Goal: Transaction & Acquisition: Purchase product/service

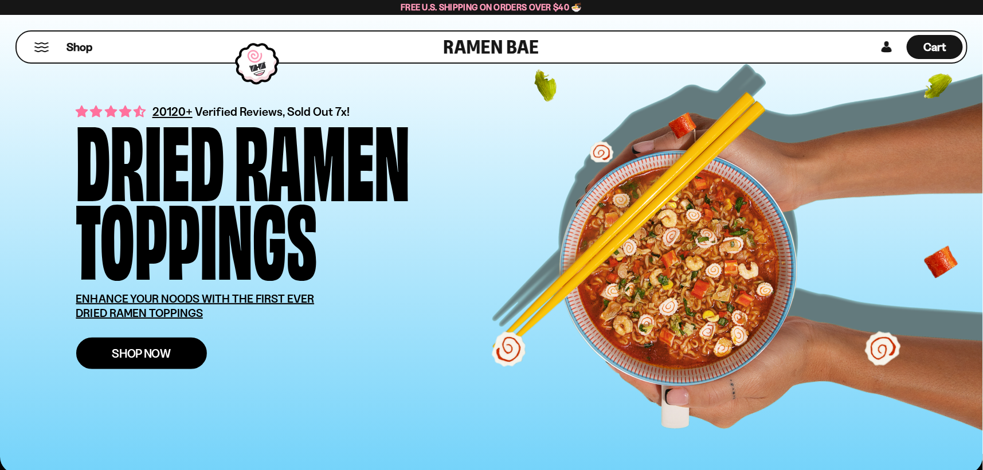
click at [160, 341] on link "Shop Now" at bounding box center [141, 354] width 131 height 32
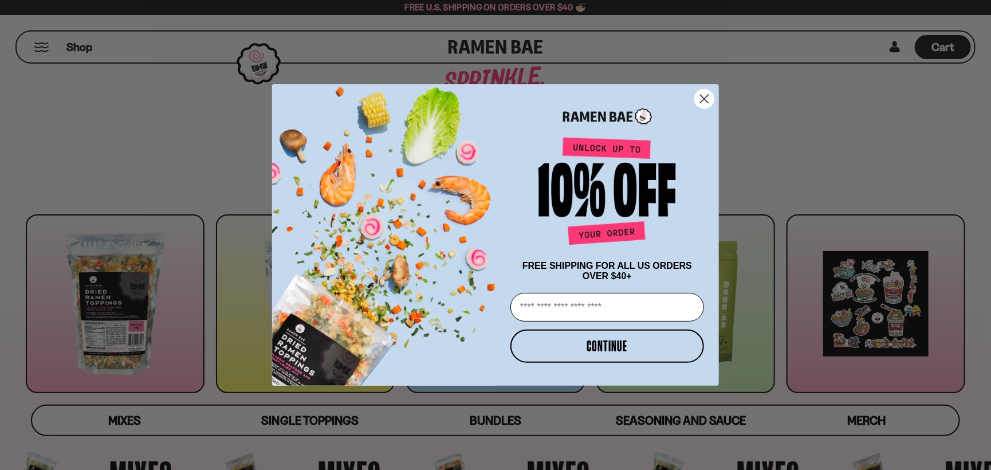
click at [701, 97] on circle "Close dialog" at bounding box center [704, 98] width 19 height 19
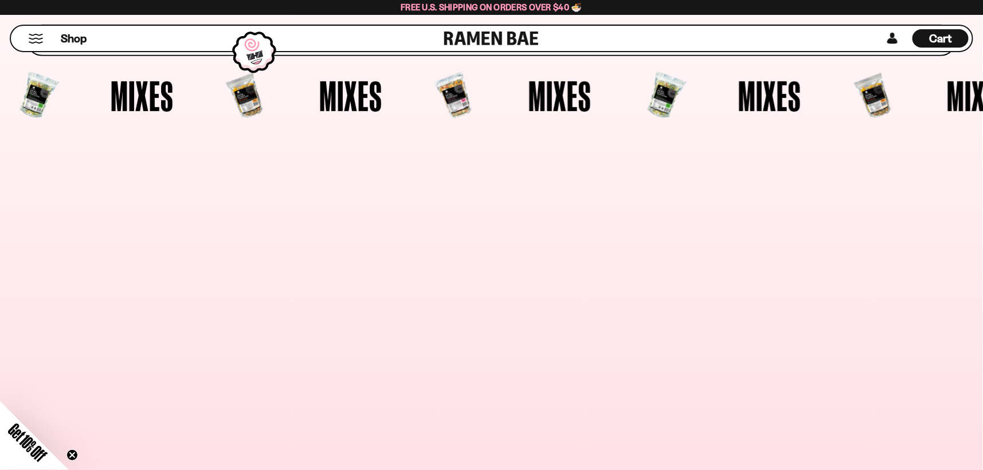
scroll to position [401, 0]
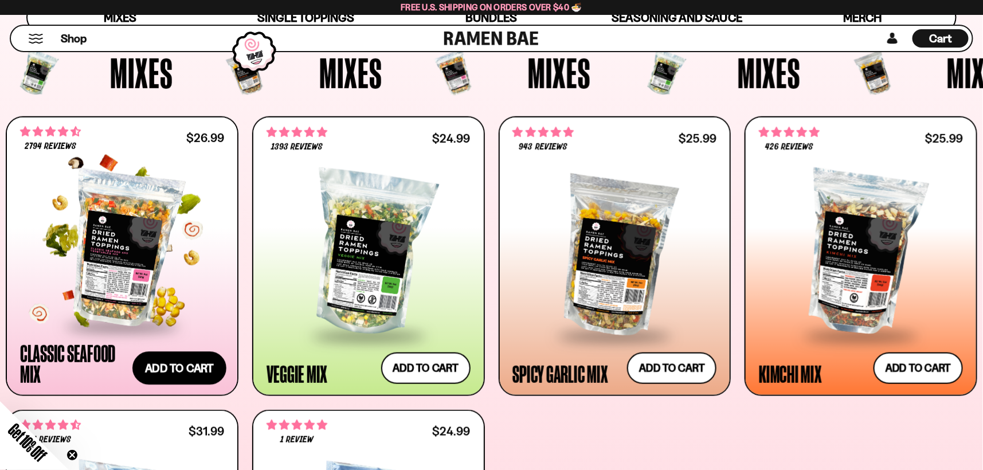
click at [183, 367] on button "Add to cart" at bounding box center [179, 368] width 94 height 33
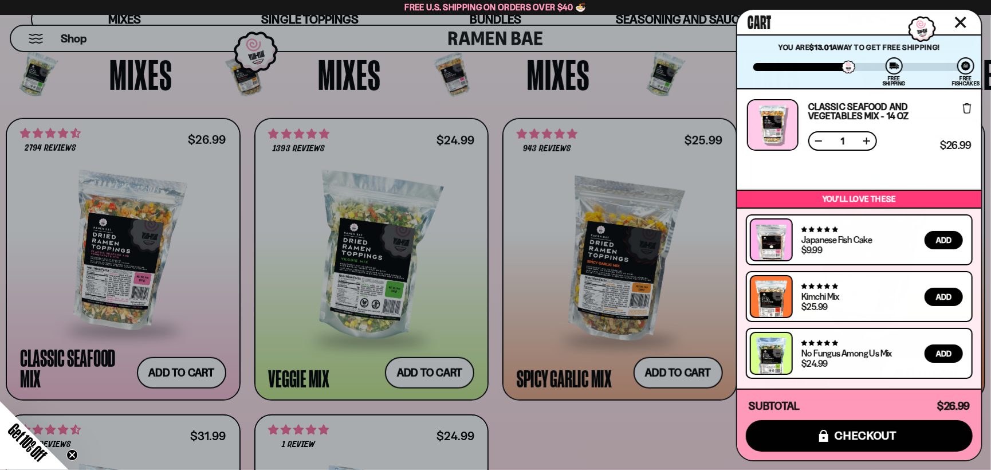
click at [520, 438] on div at bounding box center [495, 235] width 991 height 470
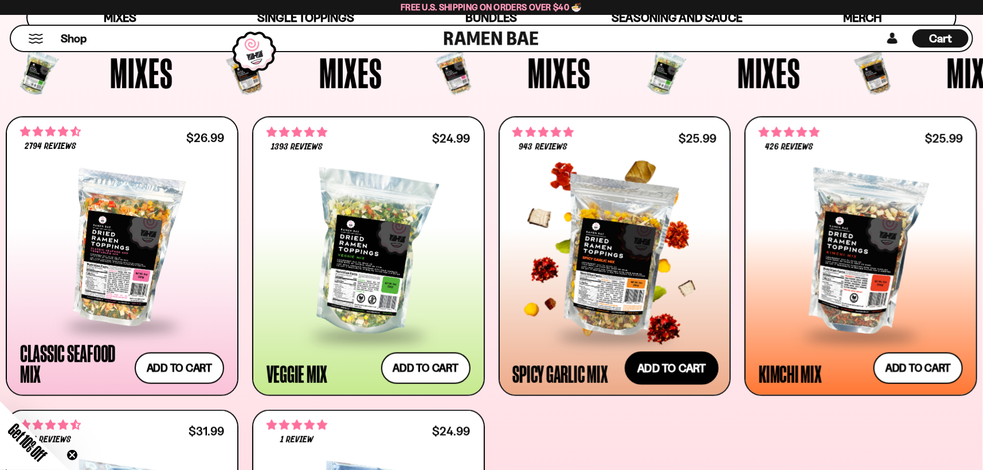
click at [669, 365] on button "Add to cart" at bounding box center [672, 368] width 94 height 33
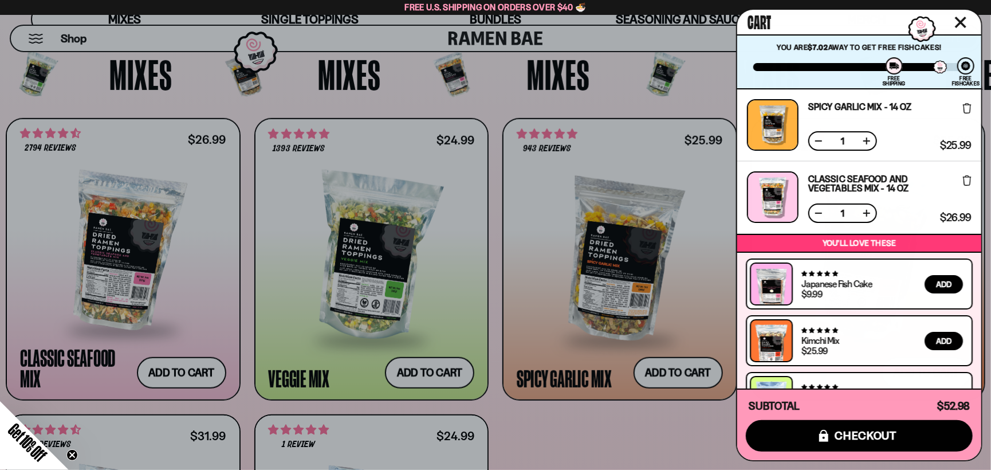
click at [615, 433] on div at bounding box center [495, 235] width 991 height 470
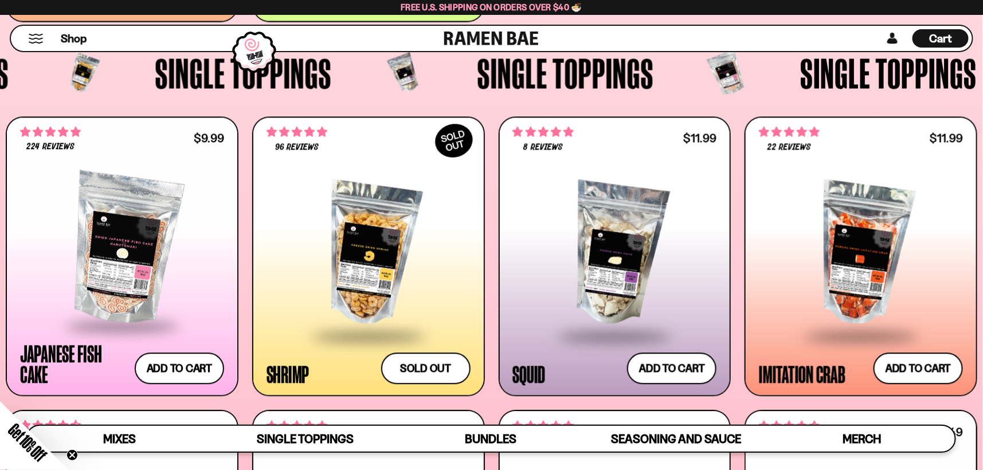
scroll to position [1203, 0]
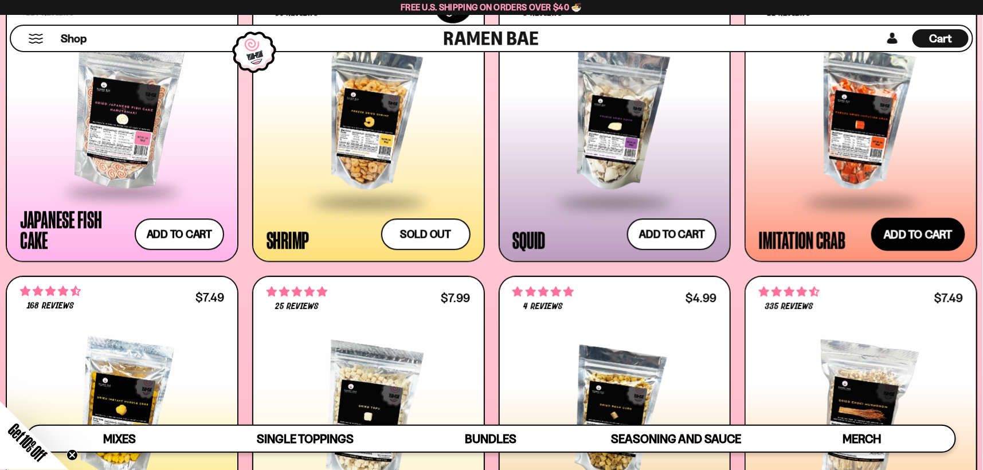
click at [917, 222] on button "Add to cart" at bounding box center [918, 234] width 94 height 33
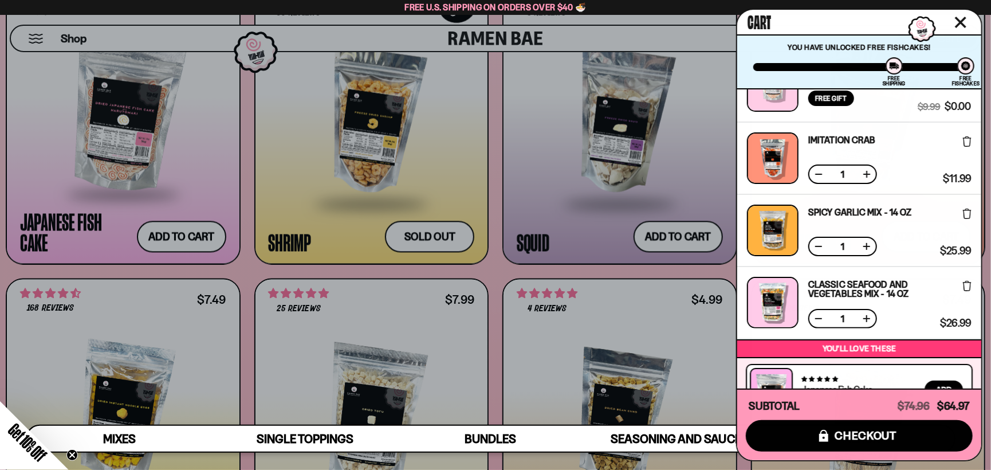
scroll to position [182, 0]
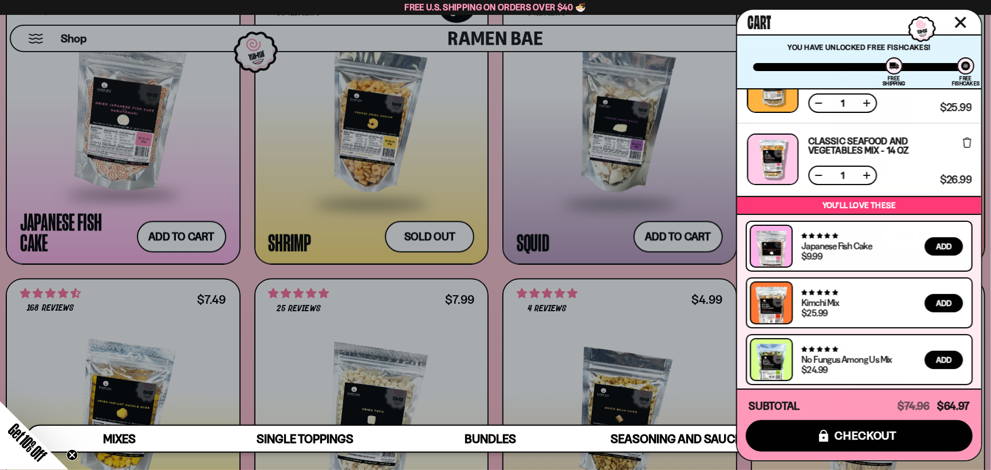
click at [0, 280] on div at bounding box center [495, 235] width 991 height 470
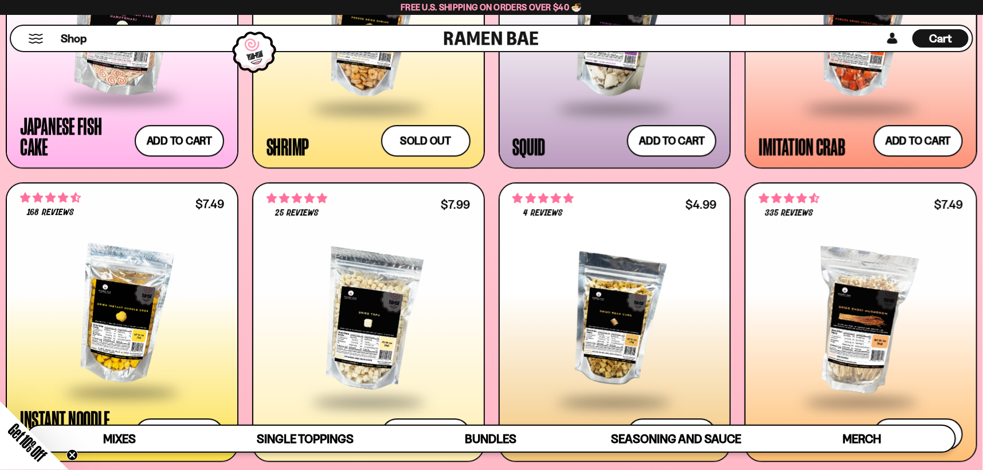
scroll to position [1471, 0]
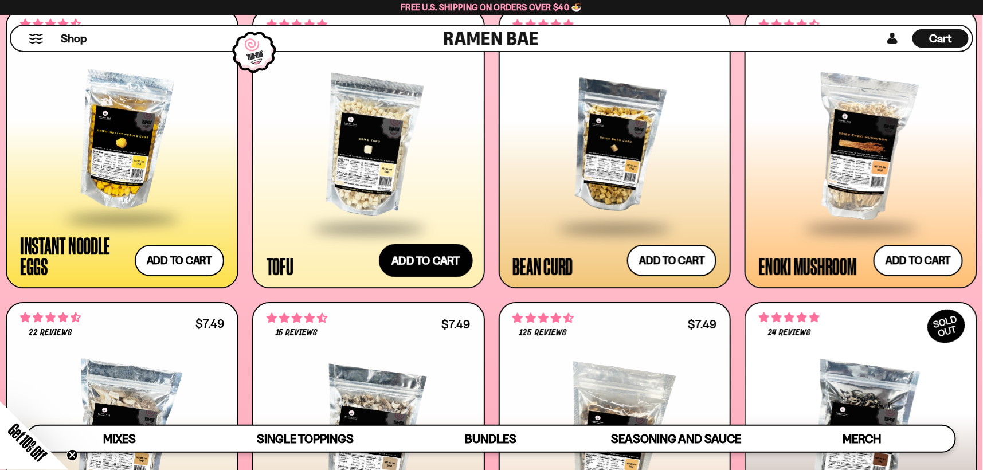
click at [412, 260] on button "Add to cart" at bounding box center [426, 260] width 94 height 33
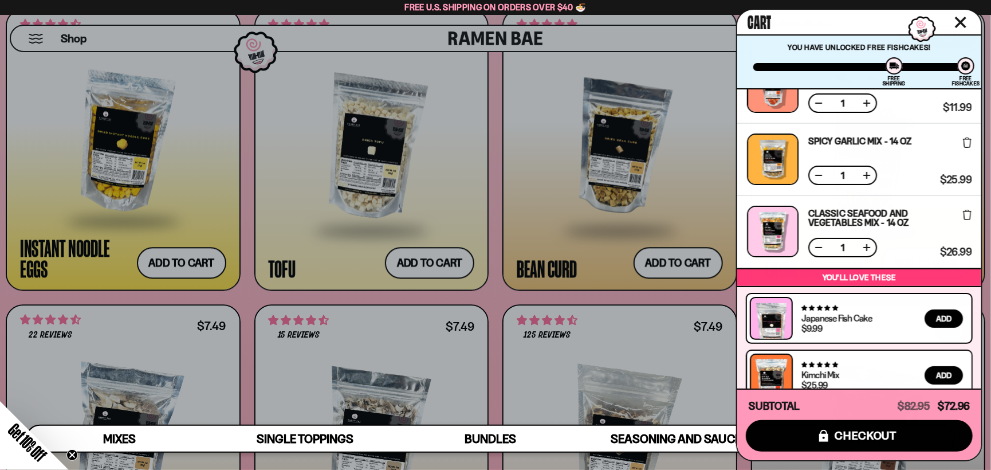
scroll to position [0, 0]
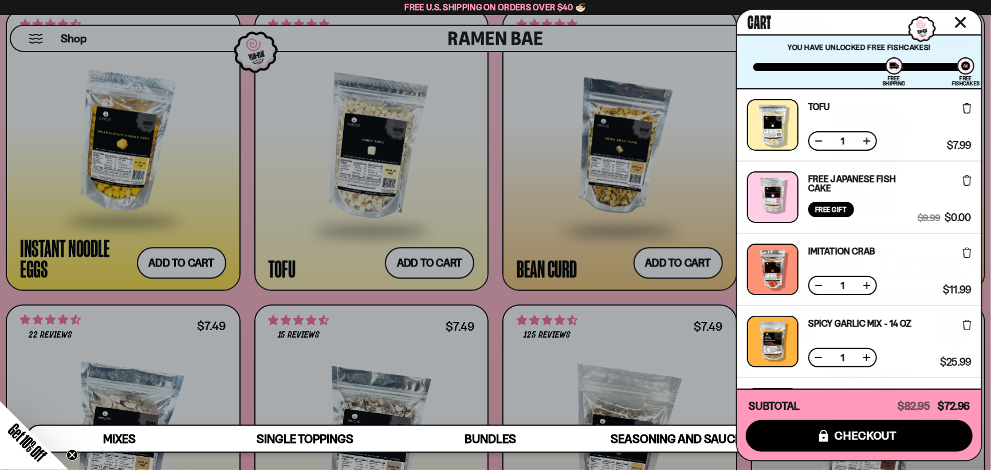
click at [963, 107] on icon at bounding box center [967, 108] width 9 height 10
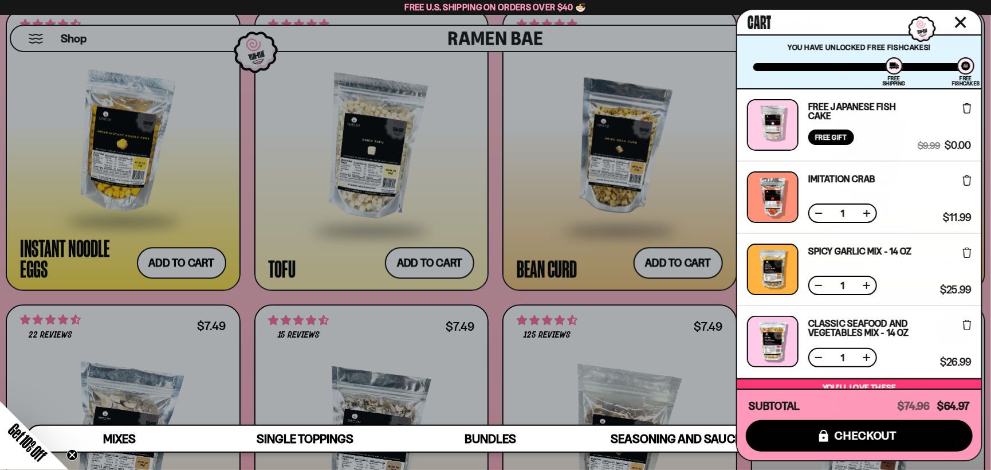
click at [497, 77] on div at bounding box center [495, 235] width 991 height 470
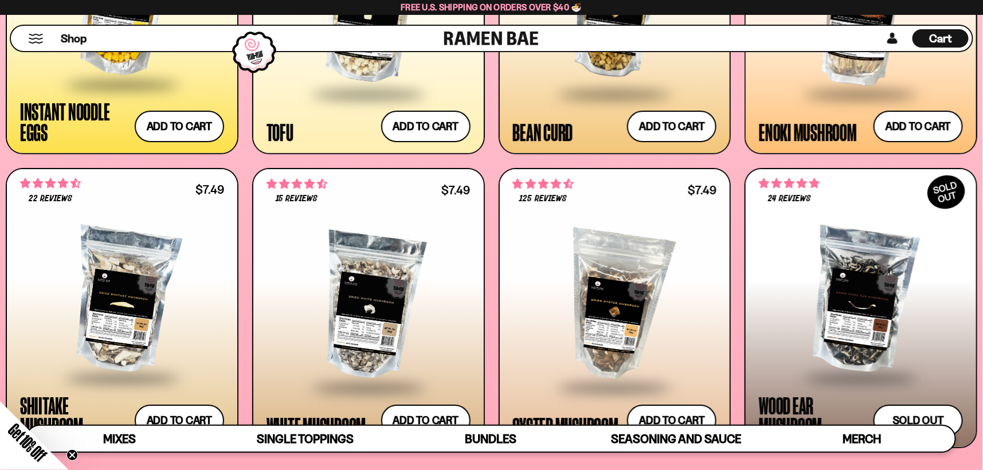
scroll to position [1738, 0]
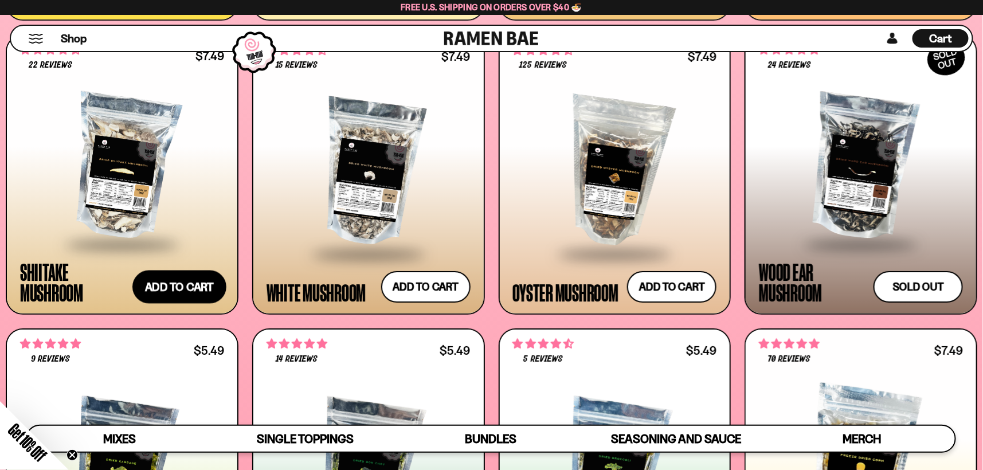
click at [185, 291] on button "Add to cart" at bounding box center [179, 286] width 94 height 33
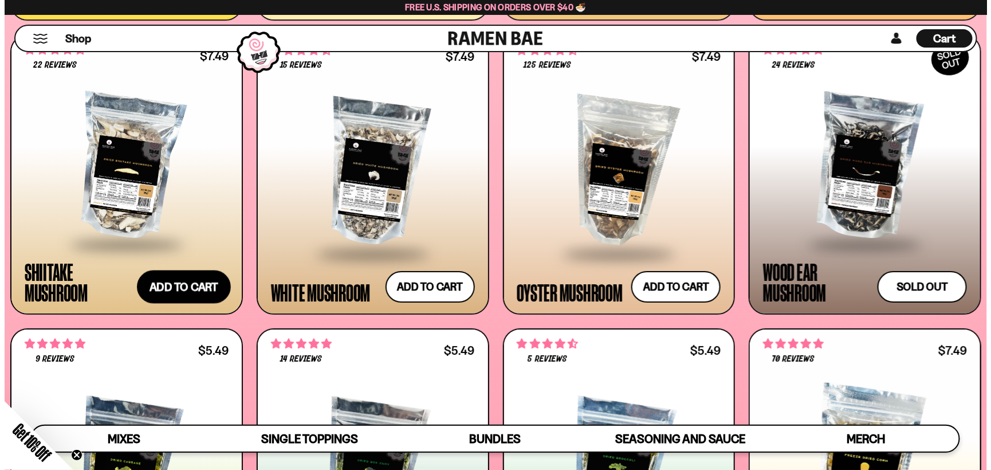
scroll to position [1747, 0]
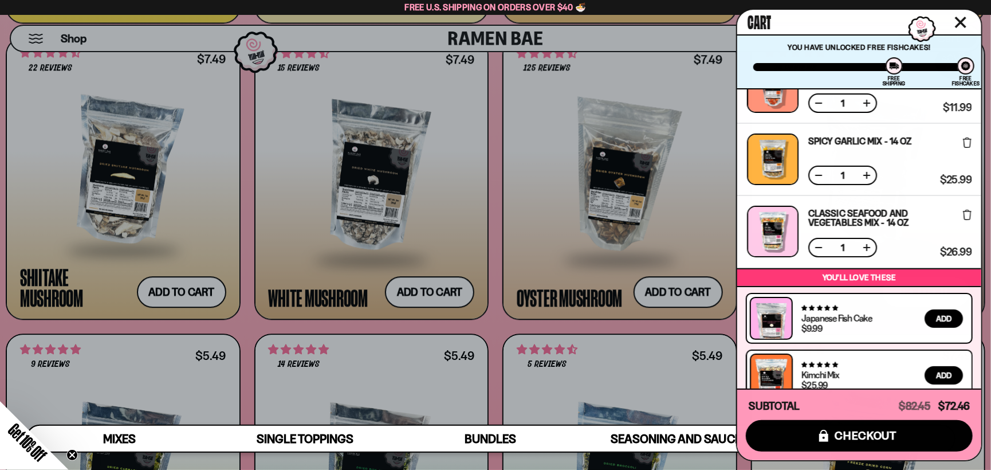
click at [436, 281] on div at bounding box center [495, 235] width 991 height 470
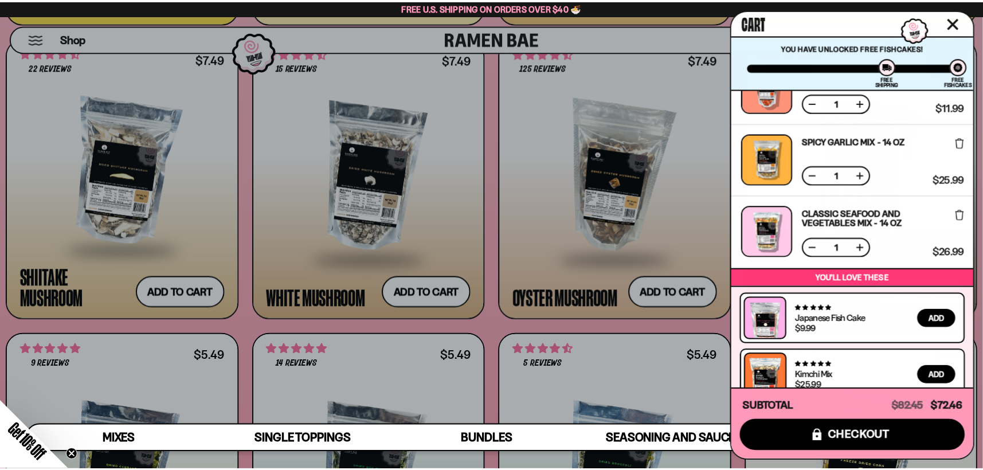
scroll to position [1738, 0]
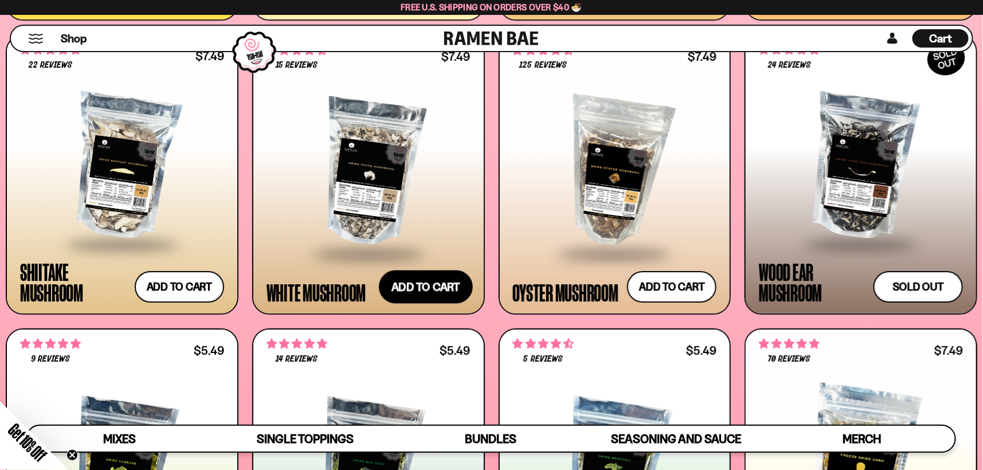
click at [433, 289] on button "Add to cart" at bounding box center [426, 286] width 94 height 33
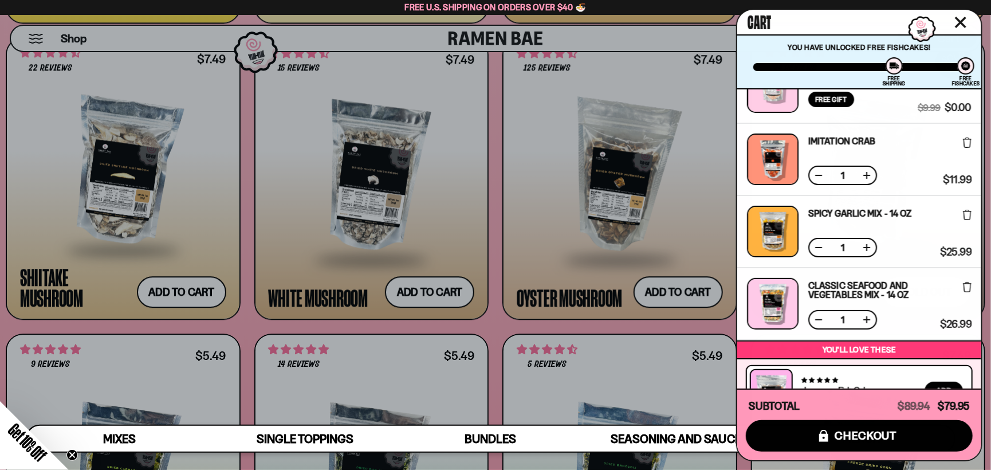
scroll to position [0, 0]
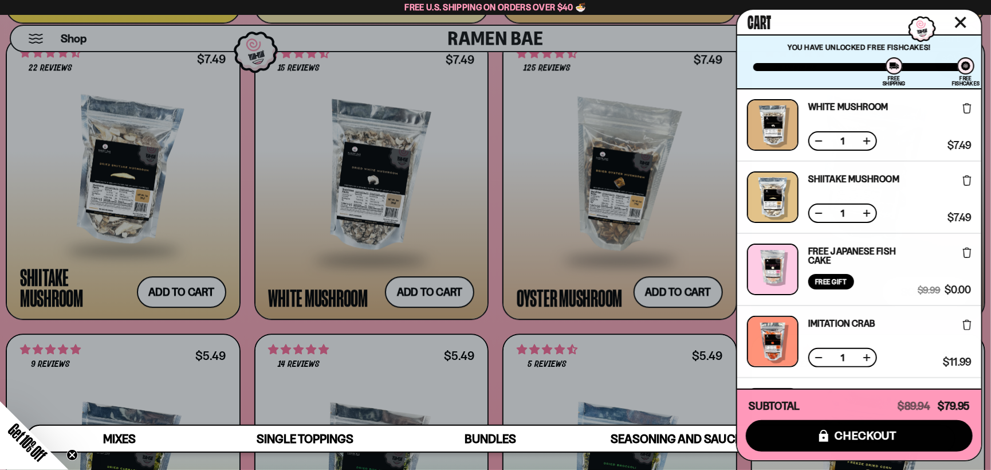
click at [692, 32] on div at bounding box center [495, 235] width 991 height 470
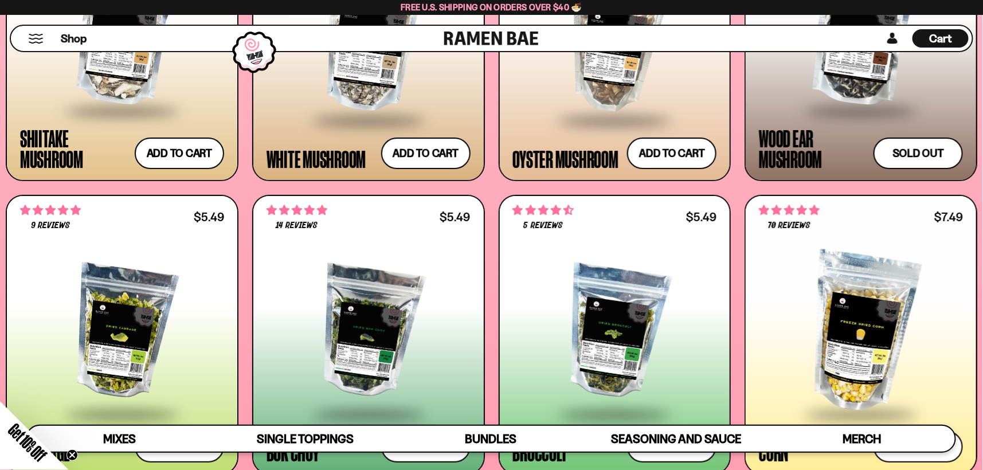
scroll to position [2006, 0]
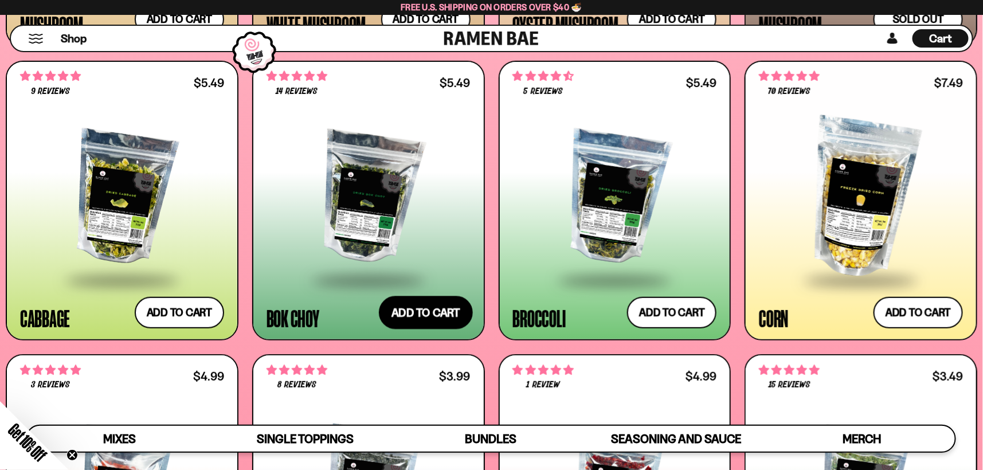
click at [447, 305] on button "Add to cart" at bounding box center [426, 312] width 94 height 33
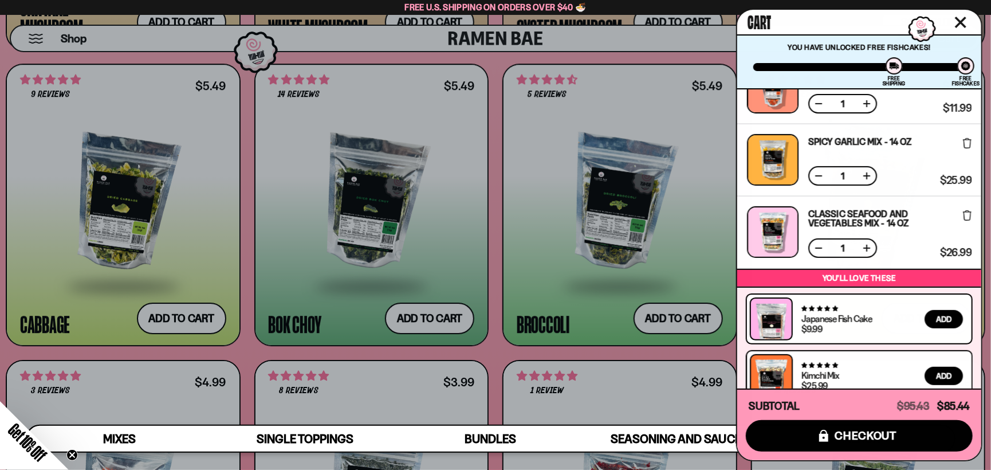
click at [664, 308] on div at bounding box center [495, 235] width 991 height 470
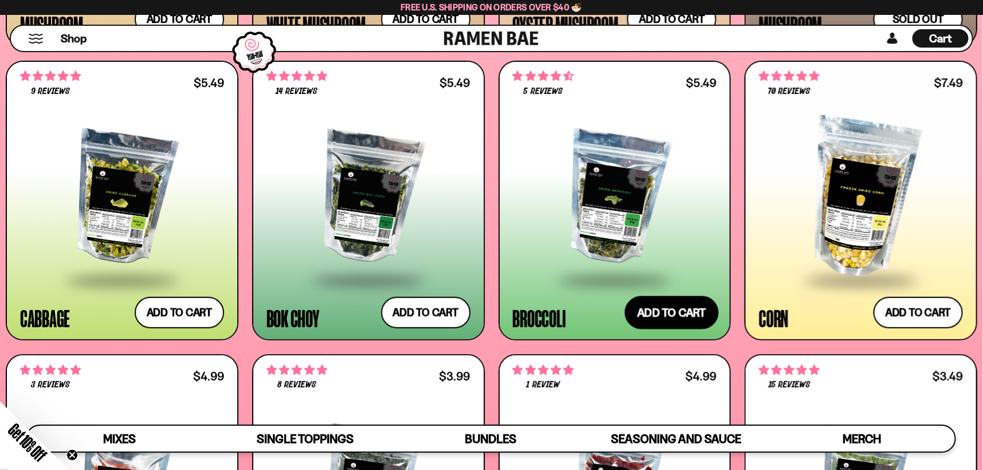
click at [671, 312] on button "Add to cart" at bounding box center [672, 312] width 94 height 33
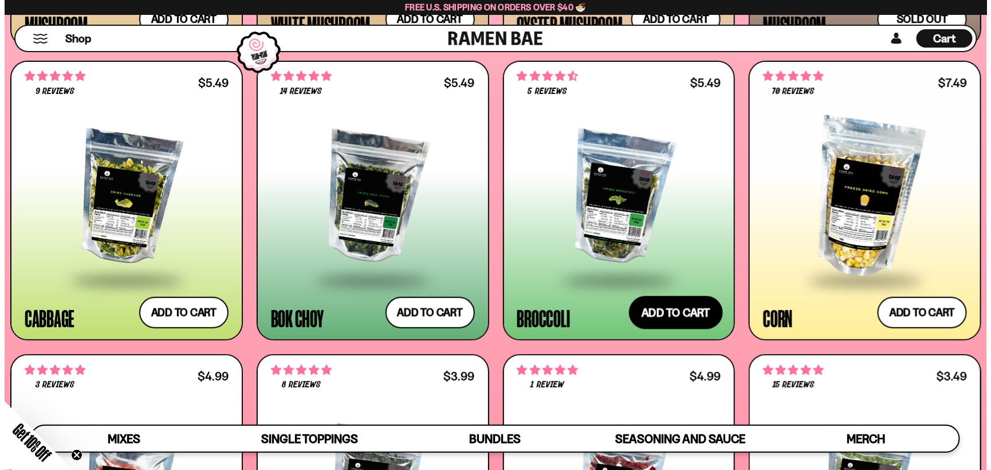
scroll to position [2017, 0]
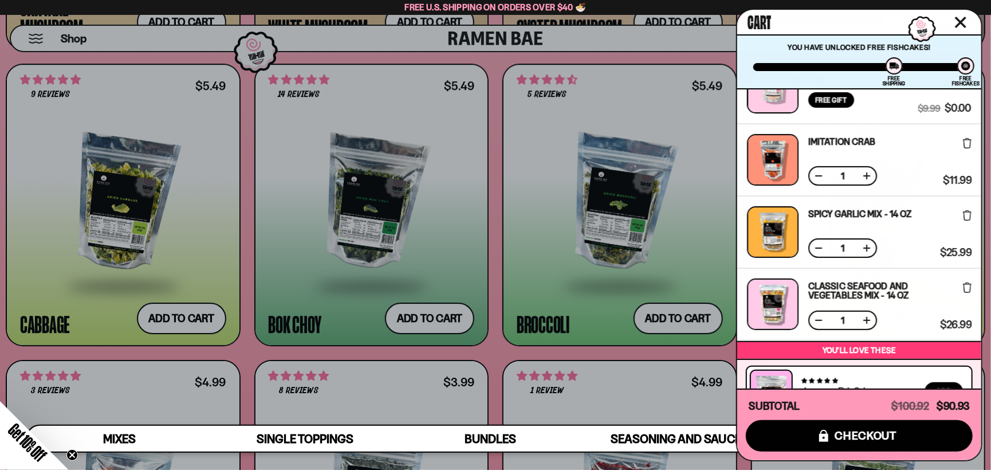
click at [723, 355] on div at bounding box center [495, 235] width 991 height 470
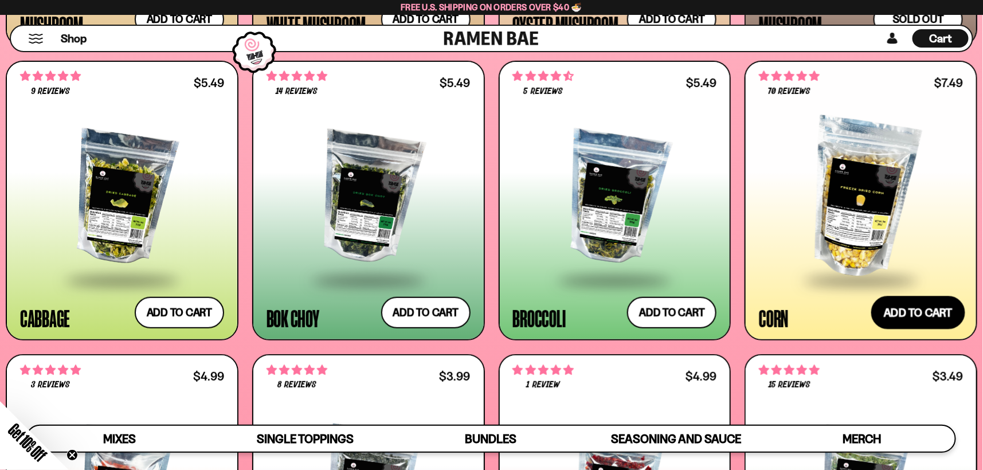
click at [896, 311] on button "Add to cart" at bounding box center [918, 312] width 94 height 33
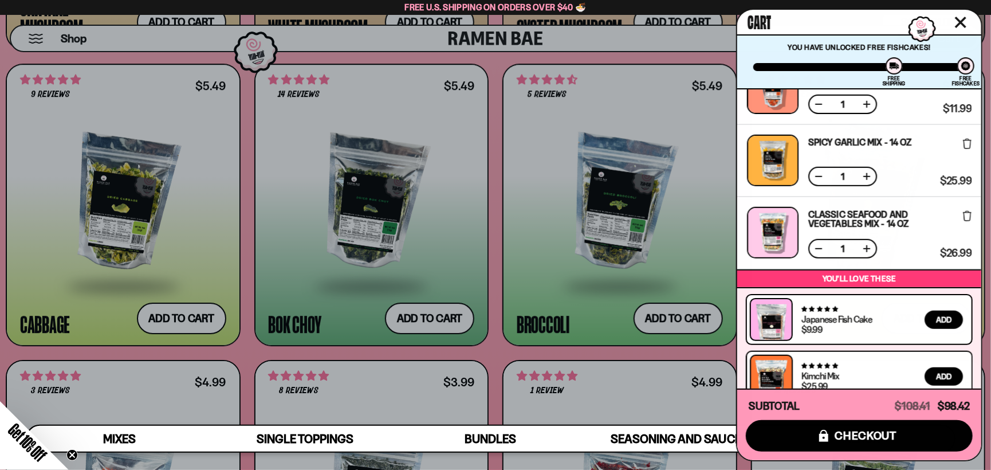
scroll to position [542, 0]
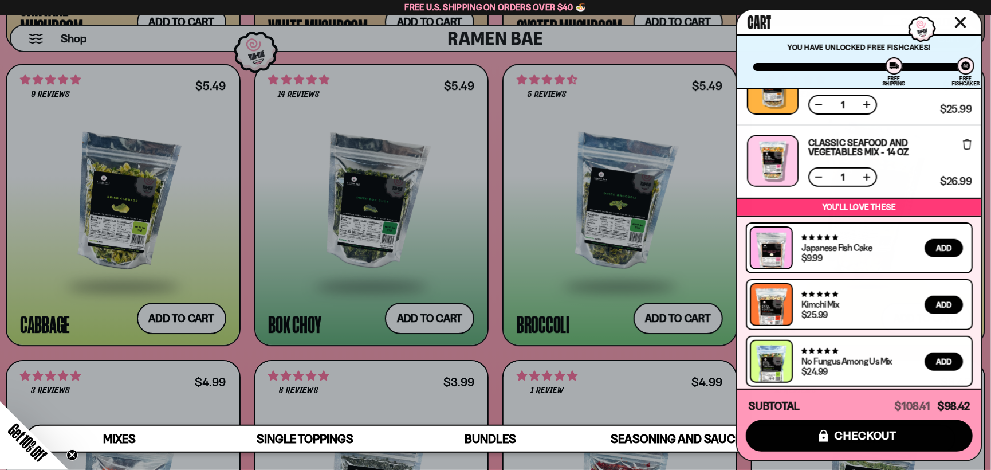
click at [246, 346] on div at bounding box center [495, 235] width 991 height 470
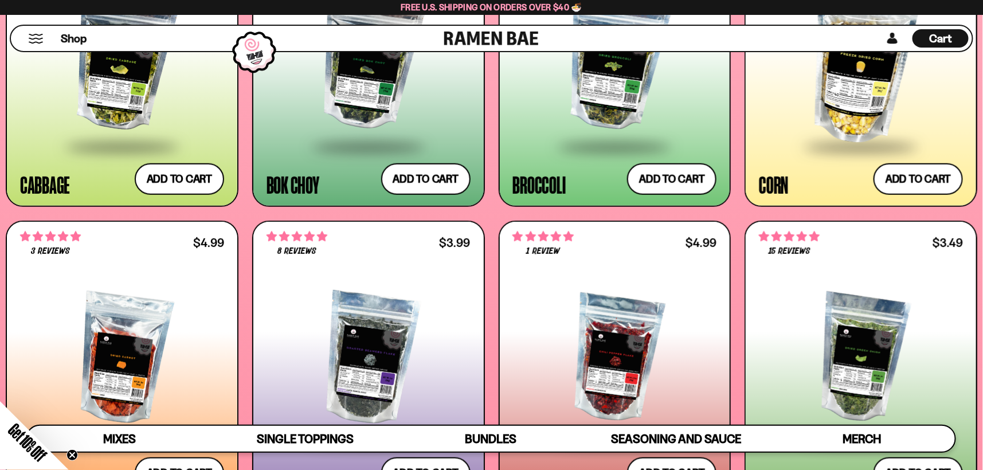
scroll to position [2273, 0]
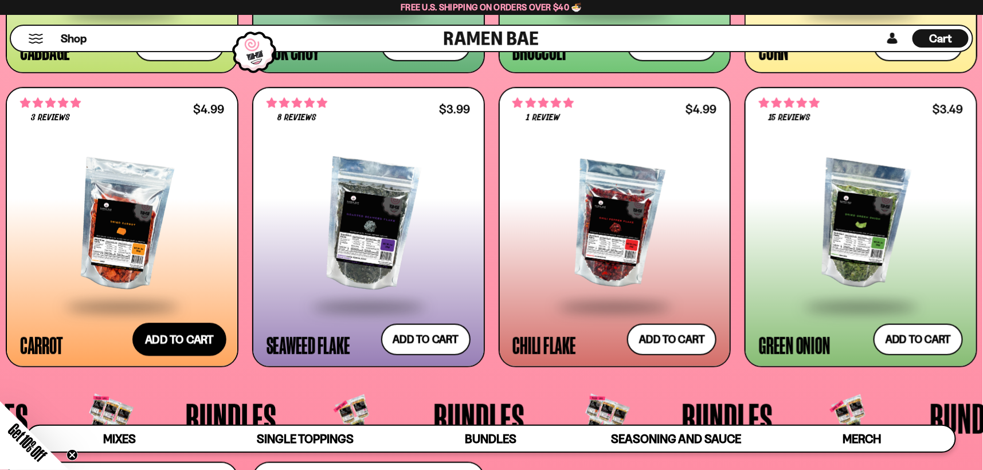
click at [167, 346] on button "Add to cart" at bounding box center [179, 339] width 94 height 33
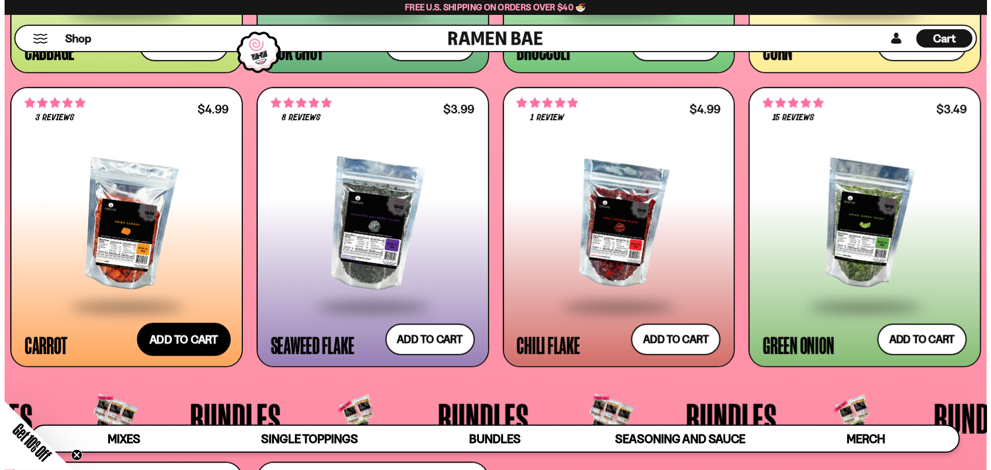
scroll to position [2287, 0]
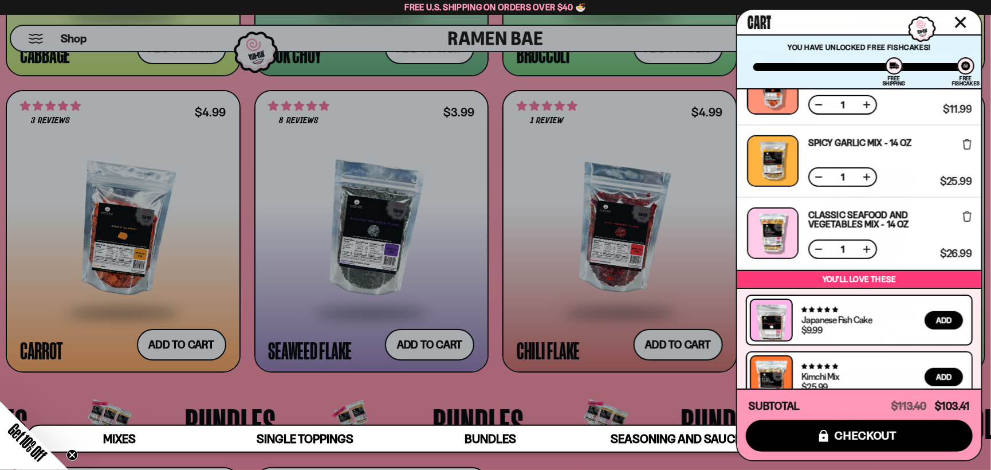
click at [525, 381] on div at bounding box center [495, 235] width 991 height 470
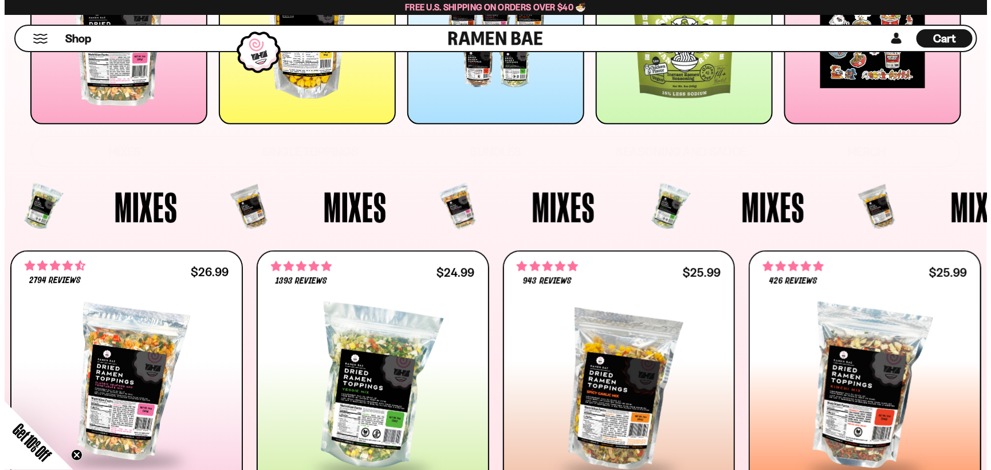
scroll to position [0, 0]
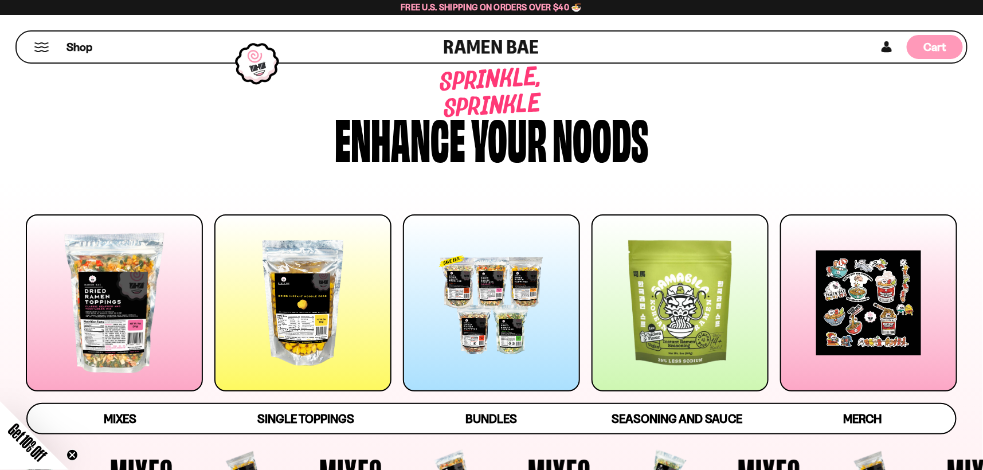
click at [929, 47] on span "Cart" at bounding box center [935, 47] width 22 height 14
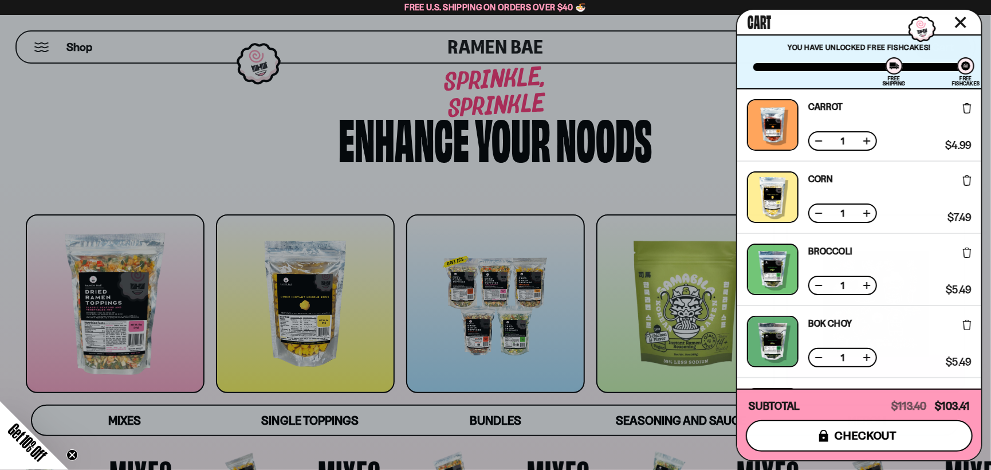
click at [831, 440] on button "icons8-lock checkout" at bounding box center [859, 436] width 227 height 32
